Goal: Information Seeking & Learning: Learn about a topic

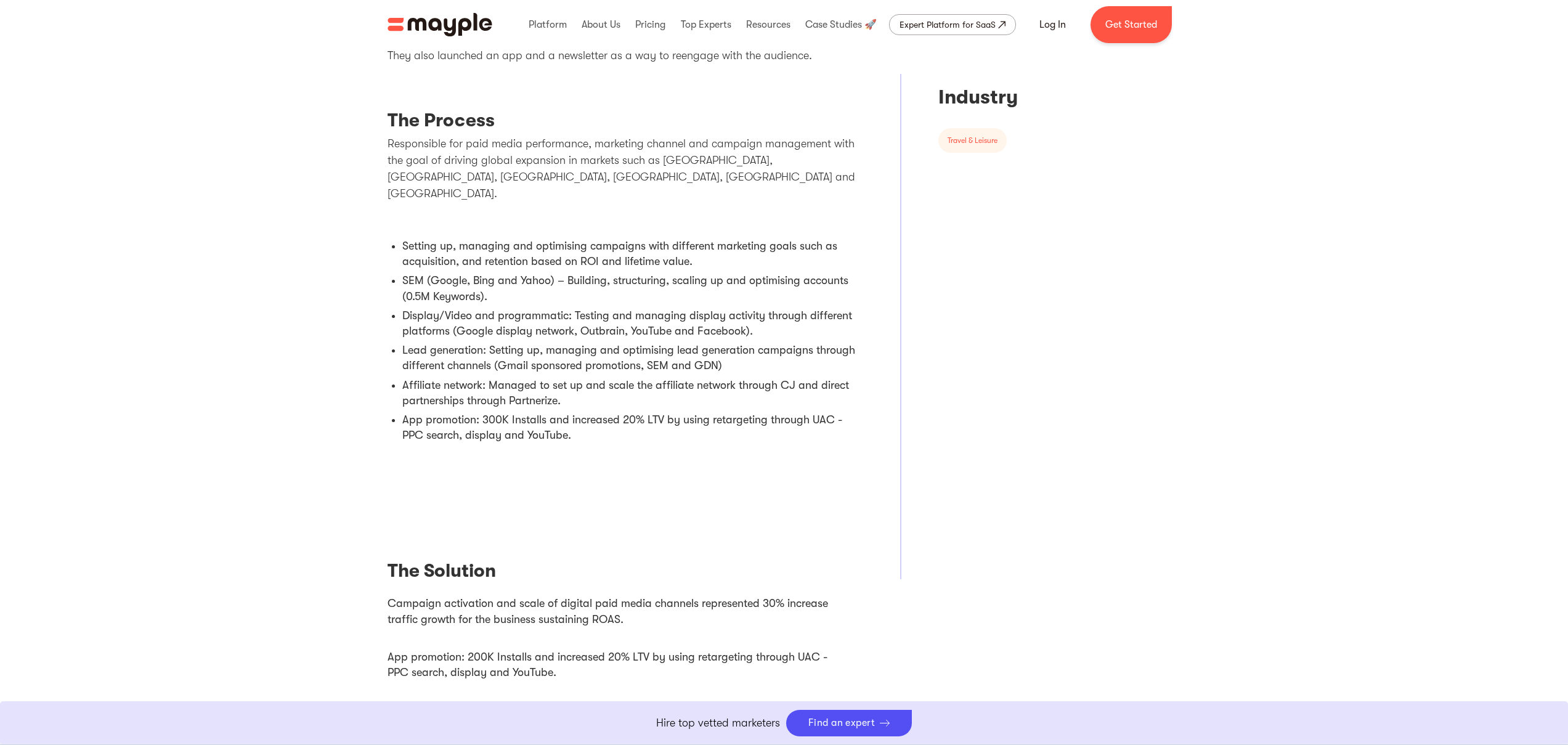
scroll to position [893, 0]
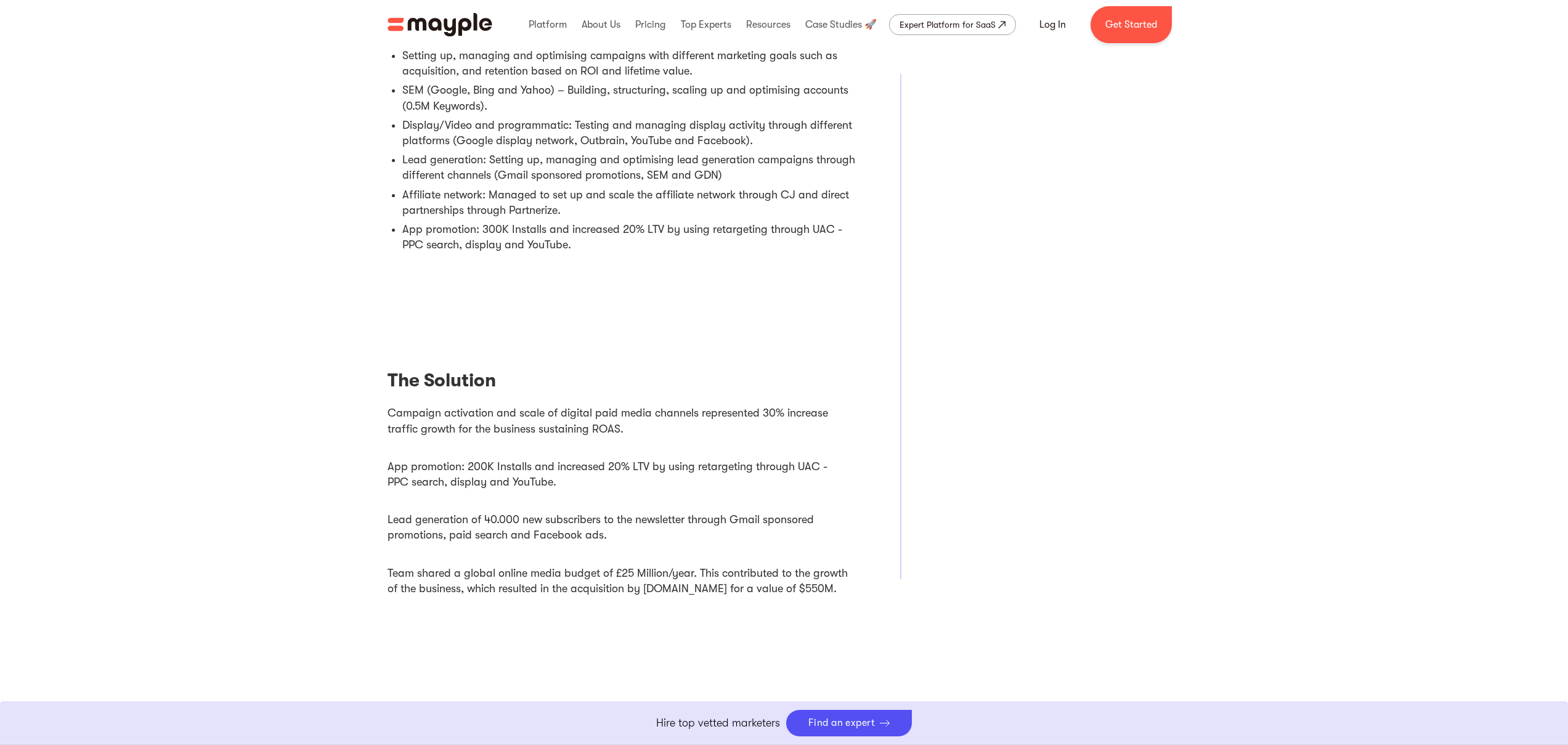
drag, startPoint x: 451, startPoint y: 449, endPoint x: 580, endPoint y: 457, distance: 129.2
click at [580, 457] on li "App promotion: 200K Installs and increased 20% LTV by using retargeting through…" at bounding box center [626, 474] width 477 height 45
drag, startPoint x: 561, startPoint y: 451, endPoint x: 666, endPoint y: 452, distance: 105.0
click at [666, 452] on li "App promotion: 200K Installs and increased 20% LTV by using retargeting through…" at bounding box center [626, 474] width 477 height 45
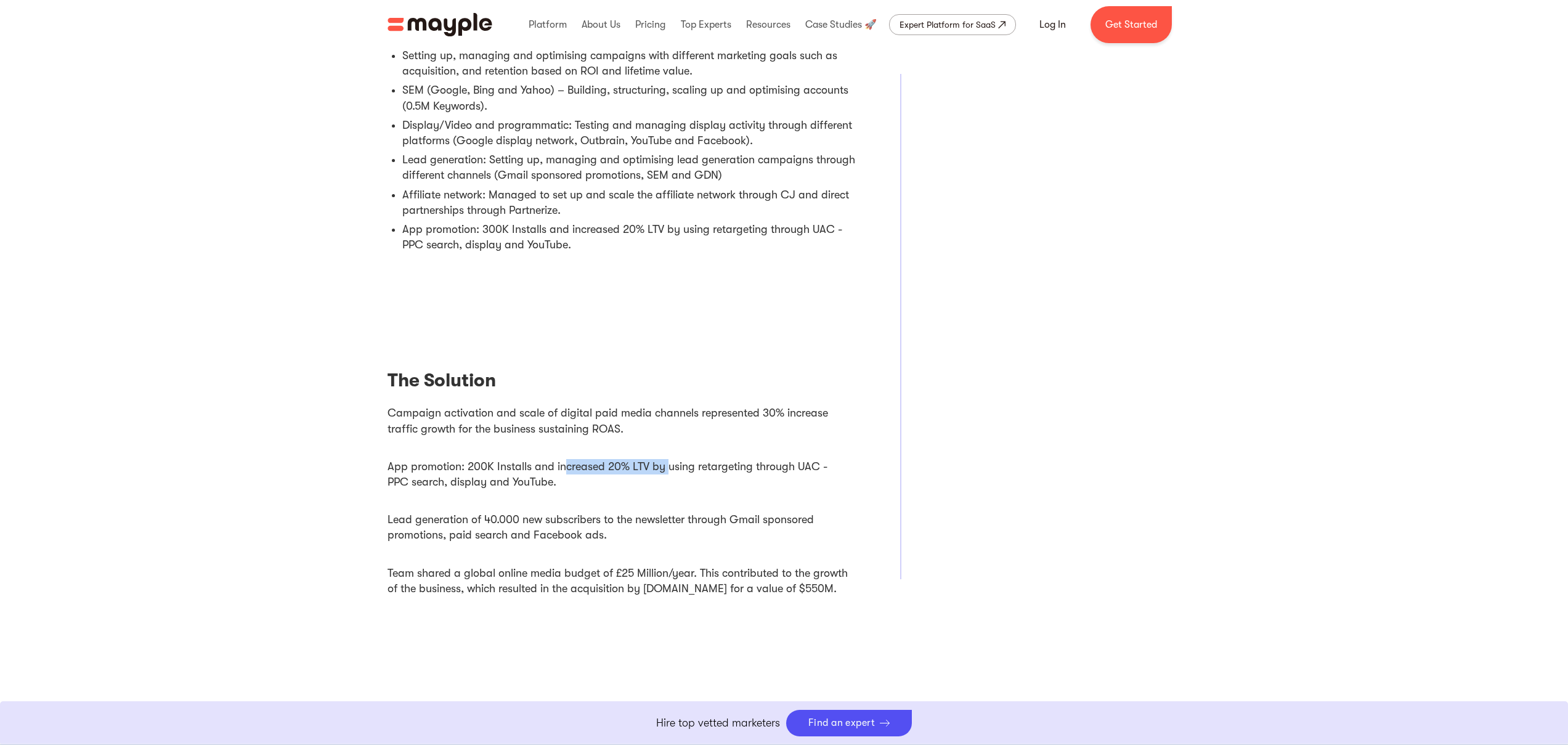
click at [666, 452] on li "App promotion: 200K Installs and increased 20% LTV by using retargeting through…" at bounding box center [626, 474] width 477 height 45
drag, startPoint x: 604, startPoint y: 452, endPoint x: 828, endPoint y: 450, distance: 224.0
click at [828, 452] on li "App promotion: 200K Installs and increased 20% LTV by using retargeting through…" at bounding box center [626, 474] width 477 height 45
